Goal: Browse casually: Explore the website without a specific task or goal

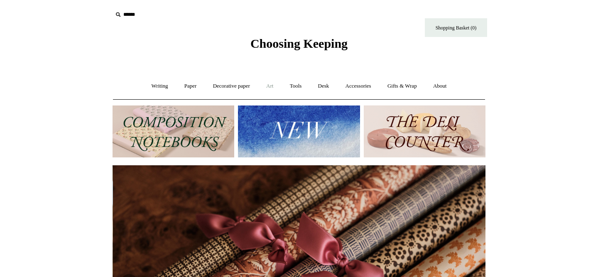
scroll to position [0, 745]
click at [155, 84] on link "Writing +" at bounding box center [160, 86] width 32 height 22
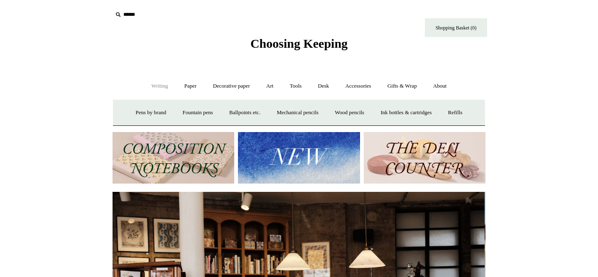
scroll to position [0, 0]
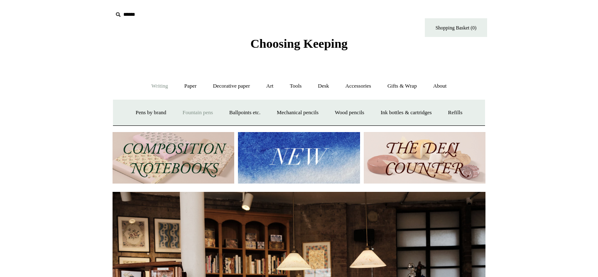
click at [188, 116] on link "Fountain pens +" at bounding box center [197, 113] width 45 height 22
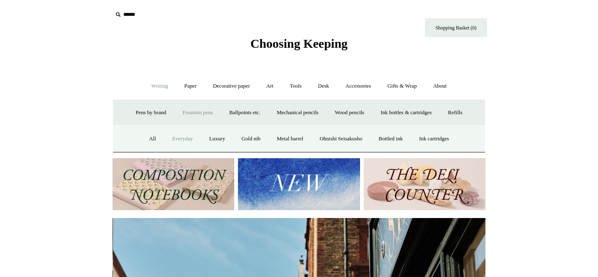
scroll to position [0, 373]
click at [182, 142] on link "Everyday" at bounding box center [183, 139] width 36 height 22
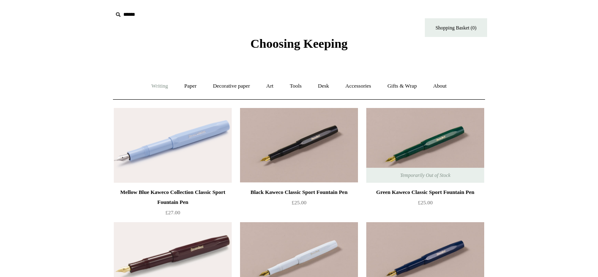
click at [153, 85] on link "Writing +" at bounding box center [160, 86] width 32 height 22
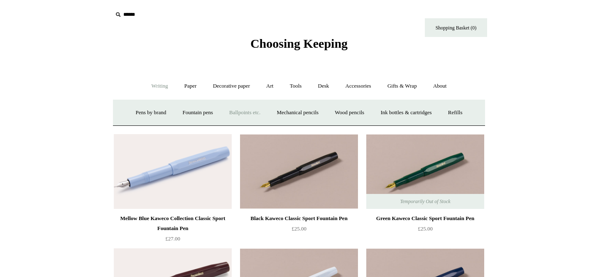
click at [242, 115] on link "Ballpoints etc. +" at bounding box center [245, 113] width 46 height 22
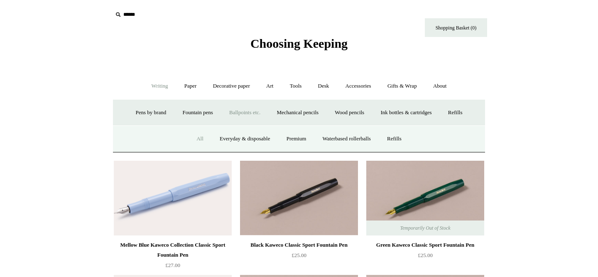
click at [195, 139] on link "All" at bounding box center [200, 139] width 22 height 22
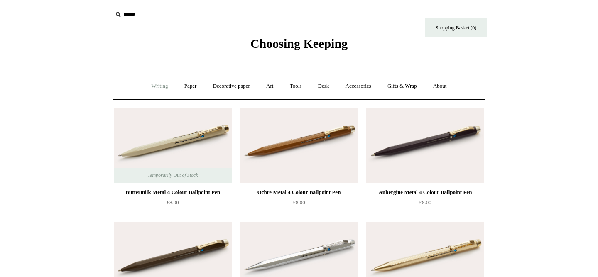
click at [156, 88] on link "Writing +" at bounding box center [160, 86] width 32 height 22
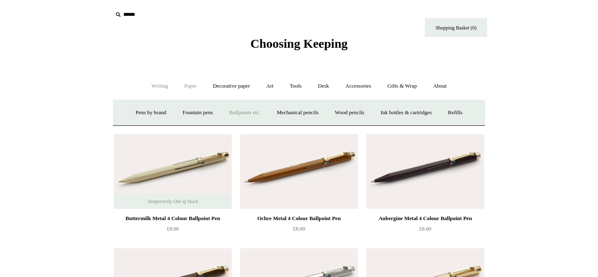
click at [186, 84] on link "Paper +" at bounding box center [190, 86] width 27 height 22
click at [233, 113] on link "📆 Dated Diaries 📆" at bounding box center [233, 113] width 61 height 22
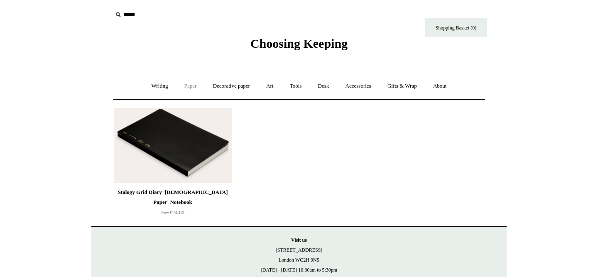
click at [186, 85] on link "Paper +" at bounding box center [190, 86] width 27 height 22
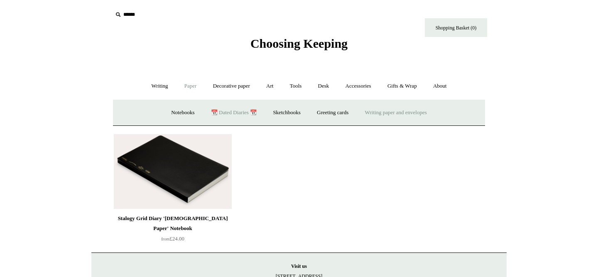
click at [377, 111] on link "Writing paper and envelopes +" at bounding box center [395, 113] width 77 height 22
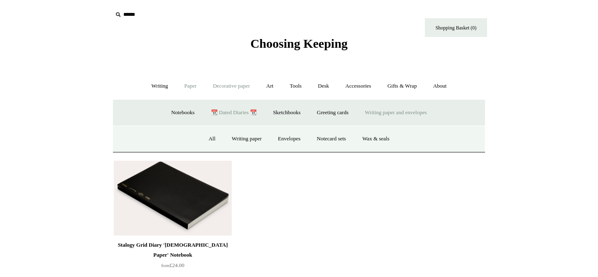
click at [236, 91] on link "Decorative paper +" at bounding box center [231, 86] width 52 height 22
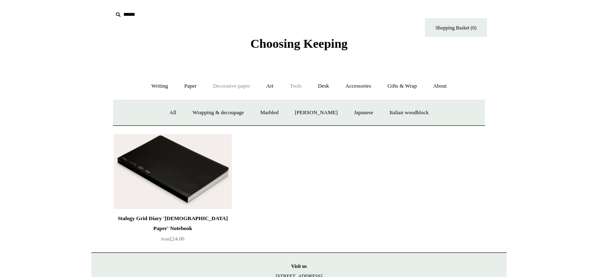
click at [298, 88] on link "Tools +" at bounding box center [295, 86] width 27 height 22
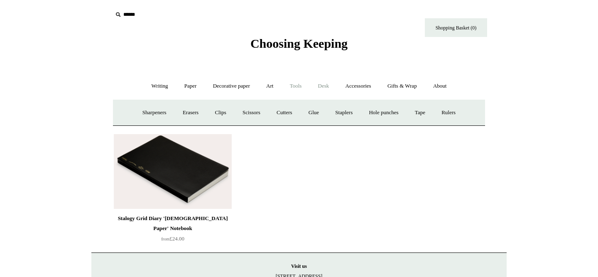
click at [320, 89] on link "Desk +" at bounding box center [323, 86] width 26 height 22
click at [254, 113] on link "Boxes & archiving" at bounding box center [246, 113] width 56 height 22
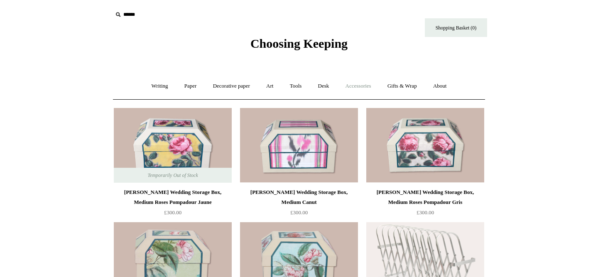
click at [364, 86] on link "Accessories +" at bounding box center [358, 86] width 41 height 22
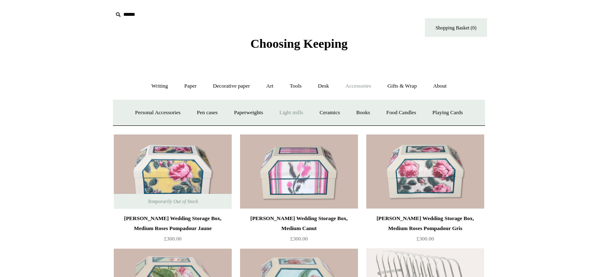
click at [291, 114] on link "Light mills" at bounding box center [291, 113] width 39 height 22
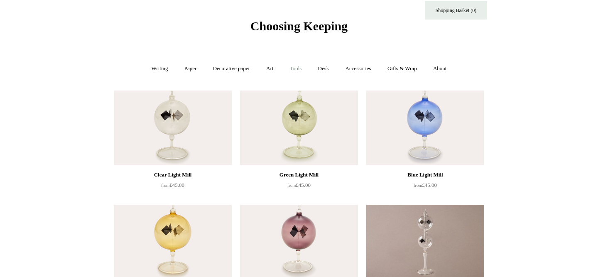
scroll to position [17, 0]
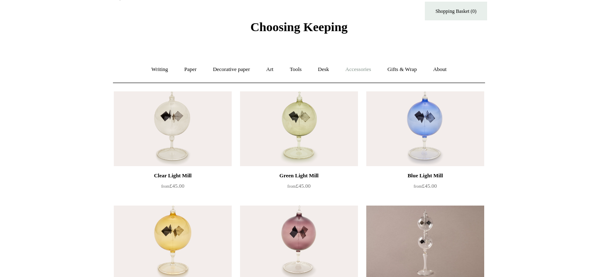
click at [360, 68] on link "Accessories +" at bounding box center [358, 70] width 41 height 22
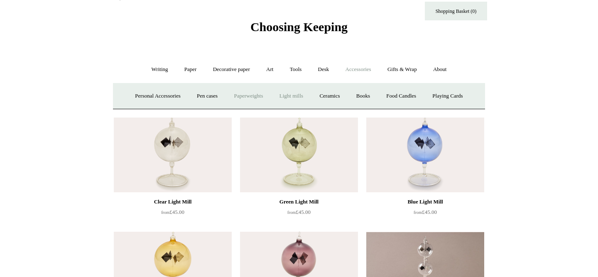
click at [254, 98] on link "Paperweights +" at bounding box center [248, 96] width 44 height 22
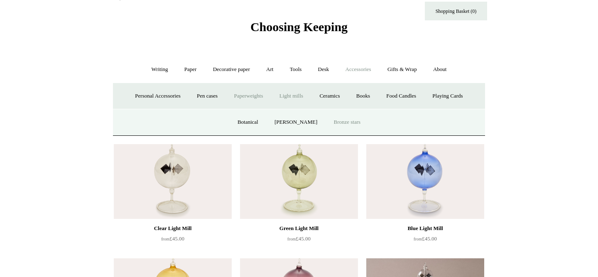
click at [337, 127] on link "Bronze stars" at bounding box center [347, 122] width 42 height 22
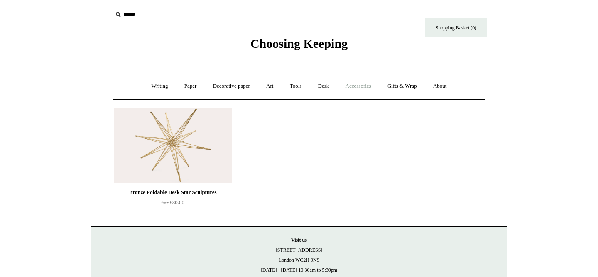
click at [362, 87] on link "Accessories +" at bounding box center [358, 86] width 41 height 22
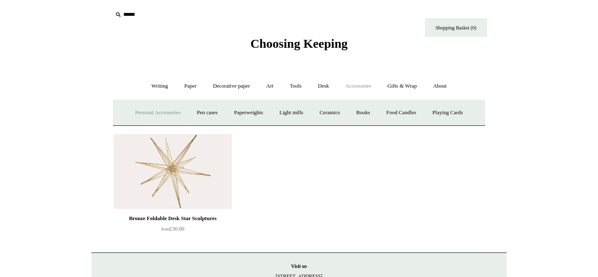
click at [174, 109] on link "Personal Accessories +" at bounding box center [157, 113] width 60 height 22
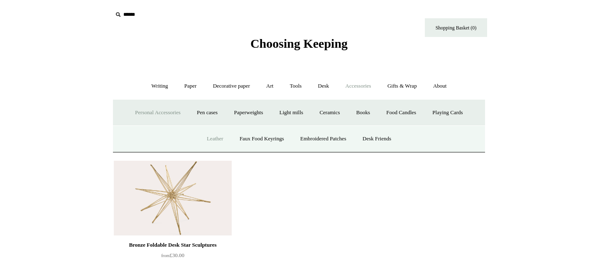
click at [215, 141] on link "Leather" at bounding box center [215, 139] width 32 height 22
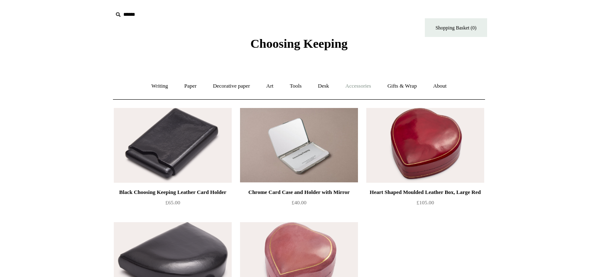
click at [359, 88] on link "Accessories +" at bounding box center [358, 86] width 41 height 22
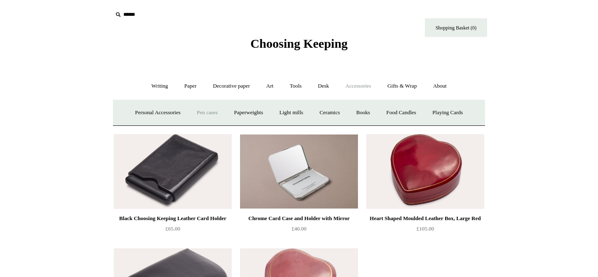
click at [194, 110] on link "Pen cases" at bounding box center [207, 113] width 36 height 22
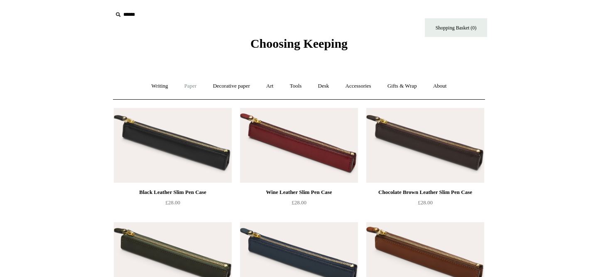
click at [184, 89] on link "Paper +" at bounding box center [190, 86] width 27 height 22
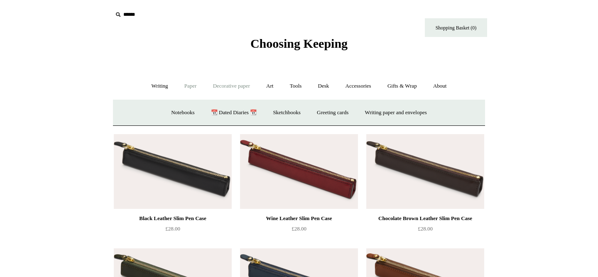
click at [224, 91] on link "Decorative paper +" at bounding box center [231, 86] width 52 height 22
click at [291, 89] on link "Tools +" at bounding box center [295, 86] width 27 height 22
click at [430, 116] on link "Tape +" at bounding box center [419, 113] width 25 height 22
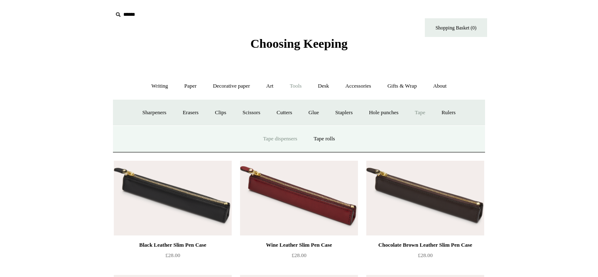
click at [272, 137] on link "Tape dispensers" at bounding box center [279, 139] width 49 height 22
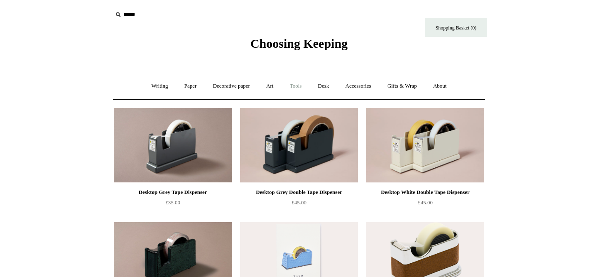
click at [296, 84] on link "Tools +" at bounding box center [295, 86] width 27 height 22
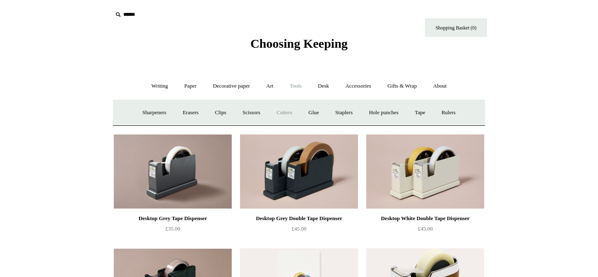
click at [291, 114] on link "Cutters" at bounding box center [284, 113] width 31 height 22
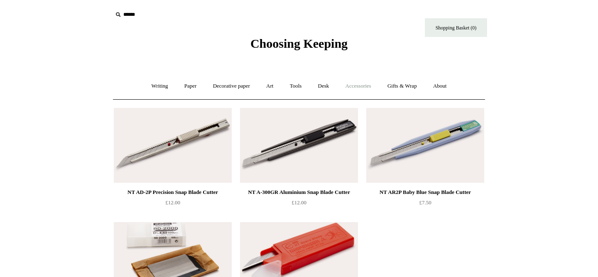
click at [351, 87] on link "Accessories +" at bounding box center [358, 86] width 41 height 22
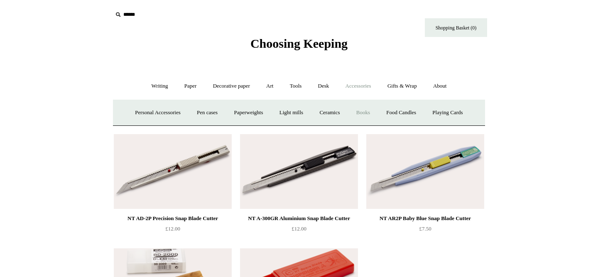
click at [370, 112] on link "Books" at bounding box center [363, 113] width 29 height 22
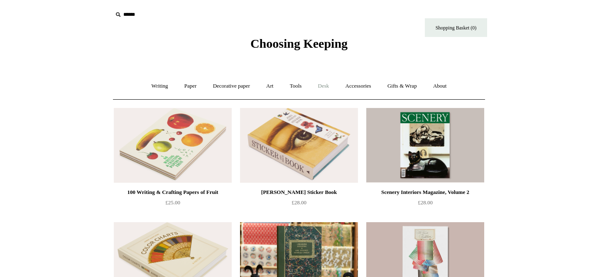
click at [328, 92] on link "Desk +" at bounding box center [323, 86] width 26 height 22
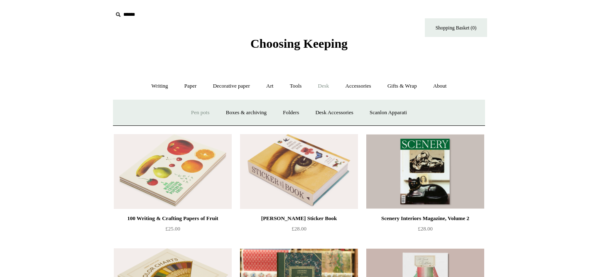
click at [191, 108] on link "Pen pots" at bounding box center [199, 113] width 33 height 22
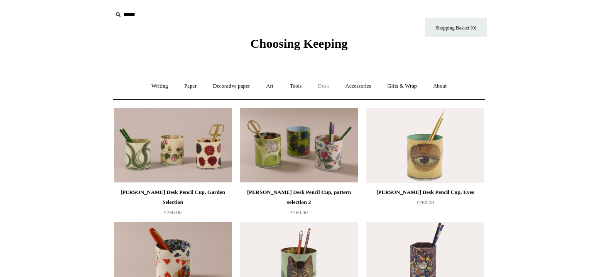
click at [326, 90] on link "Desk +" at bounding box center [323, 86] width 26 height 22
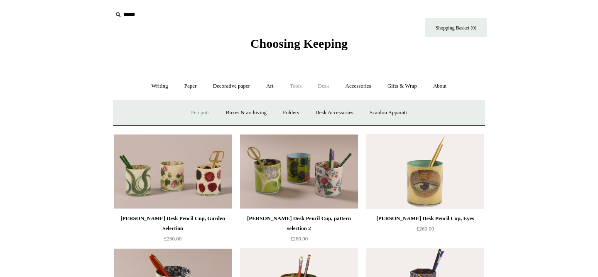
click at [301, 89] on link "Tools +" at bounding box center [295, 86] width 27 height 22
click at [368, 87] on link "Accessories +" at bounding box center [358, 86] width 41 height 22
click at [160, 113] on link "Personal Accessories +" at bounding box center [157, 113] width 60 height 22
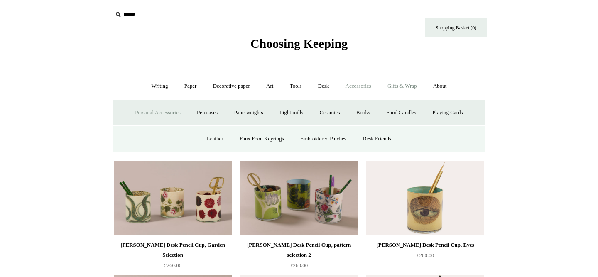
click at [413, 88] on link "Gifts & Wrap +" at bounding box center [402, 86] width 44 height 22
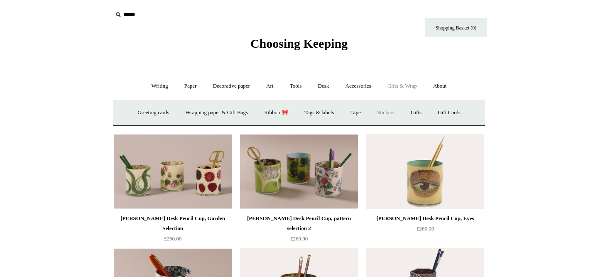
click at [394, 112] on link "Stickers" at bounding box center [385, 113] width 32 height 22
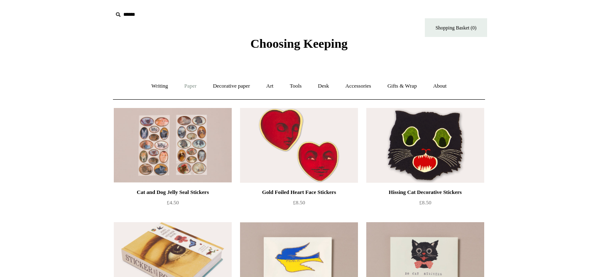
click at [186, 85] on link "Paper +" at bounding box center [190, 86] width 27 height 22
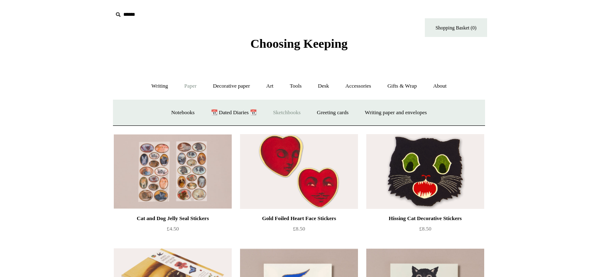
click at [291, 114] on link "Sketchbooks +" at bounding box center [286, 113] width 42 height 22
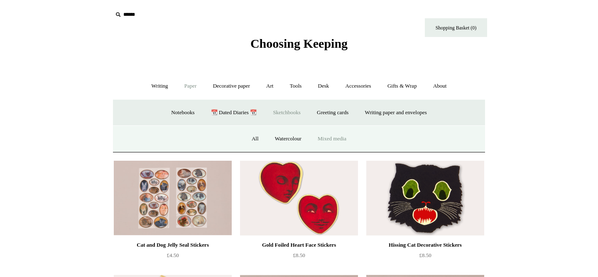
click at [328, 138] on link "Mixed media" at bounding box center [332, 139] width 44 height 22
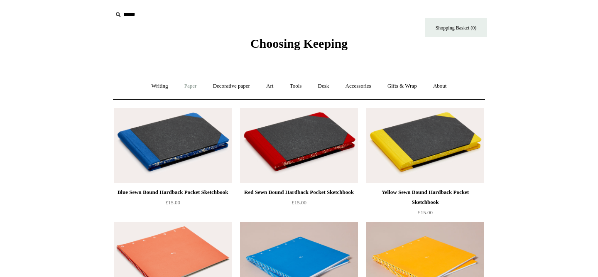
click at [187, 86] on link "Paper +" at bounding box center [190, 86] width 27 height 22
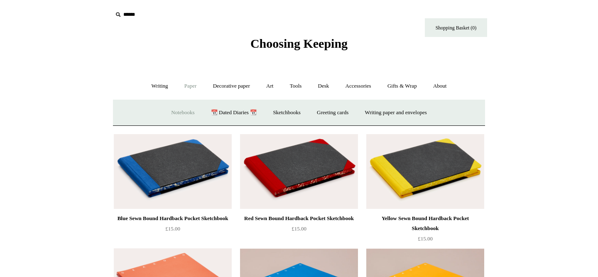
click at [175, 115] on link "Notebooks +" at bounding box center [183, 113] width 38 height 22
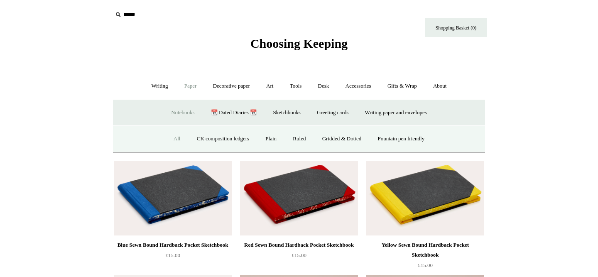
click at [166, 138] on link "All" at bounding box center [177, 139] width 22 height 22
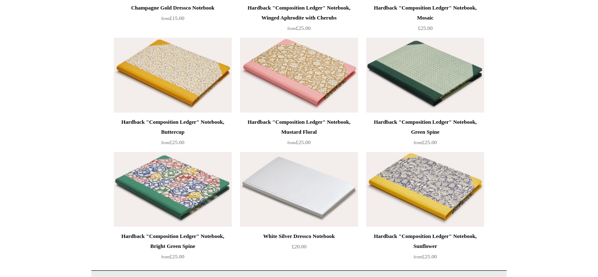
scroll to position [7088, 0]
